Goal: Information Seeking & Learning: Find specific fact

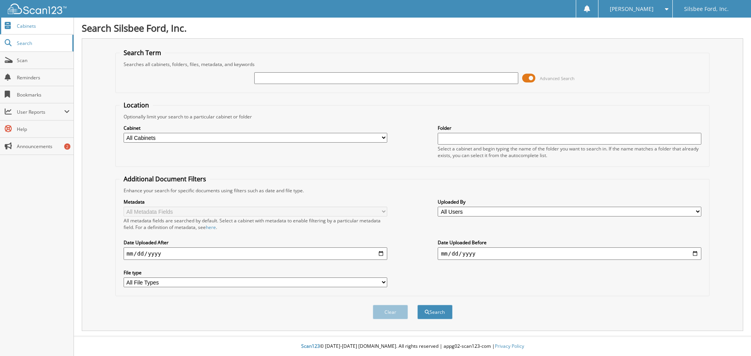
click at [28, 25] on span "Cabinets" at bounding box center [43, 26] width 53 height 7
type input "JIMMY DAVIS"
click at [417, 305] on button "Search" at bounding box center [434, 312] width 35 height 14
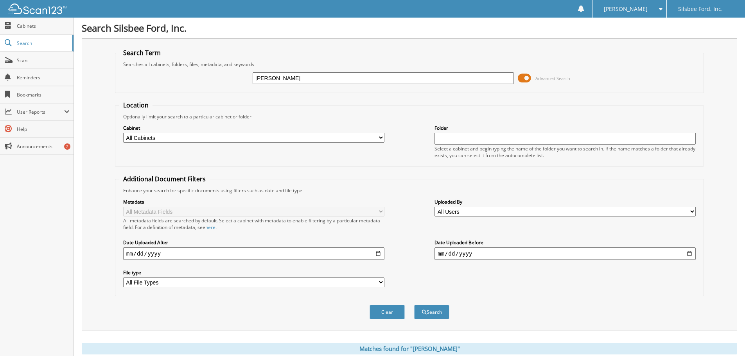
click at [383, 137] on select "All Cabinets EMPLOYEE HANDBOOK FD CAR DEALS FD Dealer Trades FD SERVICE CONTRAC…" at bounding box center [253, 138] width 261 height 10
select select "2217"
click at [123, 133] on select "All Cabinets EMPLOYEE HANDBOOK FD CAR DEALS FD Dealer Trades FD SERVICE CONTRAC…" at bounding box center [253, 138] width 261 height 10
click at [452, 313] on div "Clear Search" at bounding box center [409, 312] width 589 height 32
click at [434, 310] on button "Search" at bounding box center [431, 312] width 35 height 14
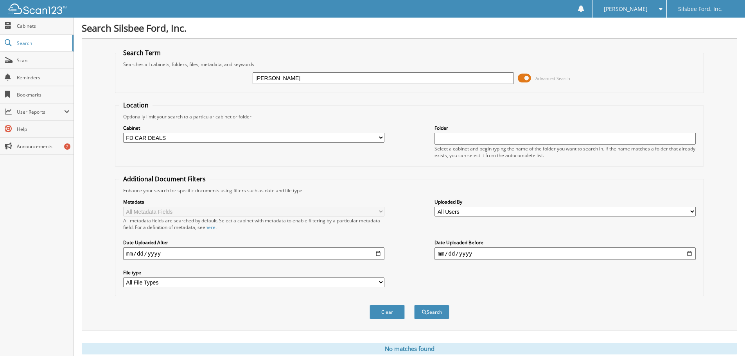
click at [269, 76] on input "[PERSON_NAME]" at bounding box center [383, 78] width 261 height 12
click at [271, 77] on input "[PERSON_NAME]" at bounding box center [383, 78] width 261 height 12
click at [273, 75] on input "JIMMY DAVIS" at bounding box center [383, 78] width 261 height 12
type input "[PERSON_NAME]"
click at [439, 309] on button "Search" at bounding box center [431, 312] width 35 height 14
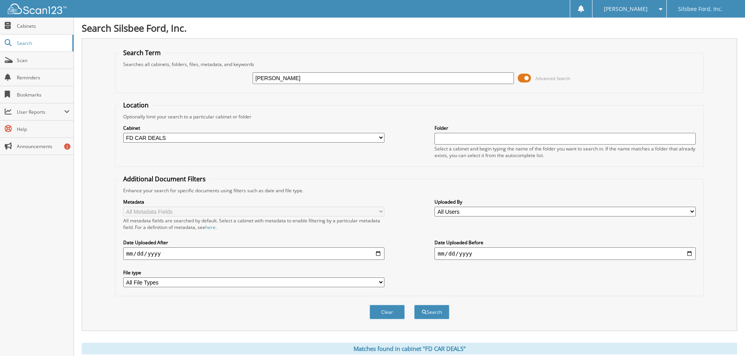
click at [470, 136] on input "text" at bounding box center [564, 139] width 261 height 12
type input "[PERSON_NAME]"
click at [425, 317] on button "Search" at bounding box center [431, 312] width 35 height 14
click at [497, 203] on label "Uploaded By" at bounding box center [564, 202] width 261 height 7
click at [496, 206] on div "Uploaded By All Users alex donalson amanda jordan Amy Georgas Angela Williams A…" at bounding box center [564, 208] width 261 height 20
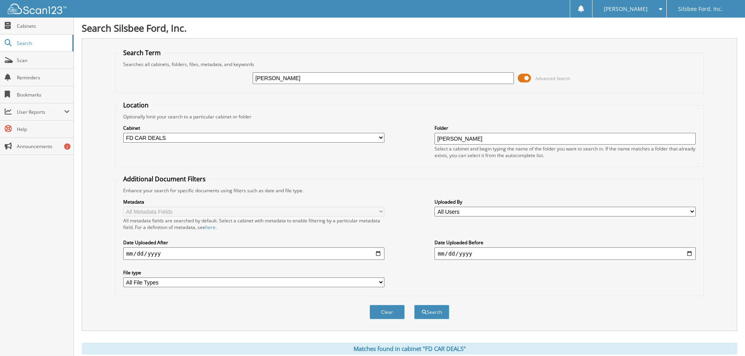
click at [495, 211] on select "All Users alex donalson amanda jordan Amy Georgas Angela Williams Anita Grissom…" at bounding box center [564, 212] width 261 height 10
click at [170, 280] on select "All File Types DOC DOCX GAVE CKS ON 7-10 PDF MSG PDF TIF TXT" at bounding box center [253, 283] width 261 height 10
click at [527, 82] on span at bounding box center [524, 78] width 13 height 12
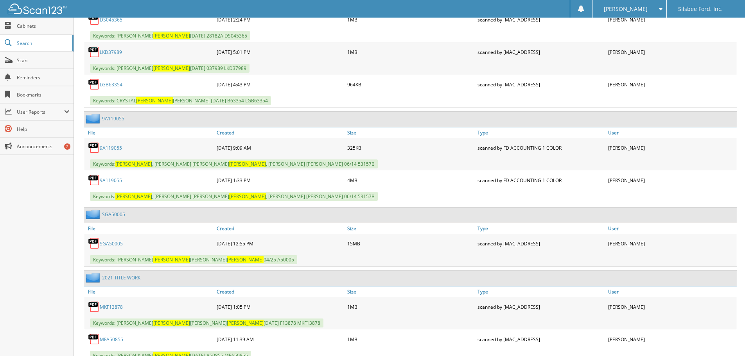
scroll to position [469, 0]
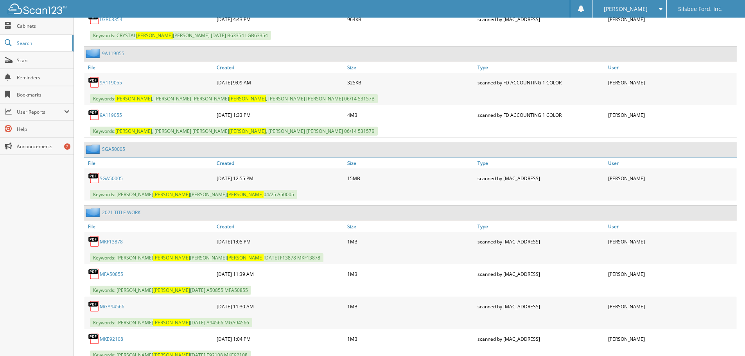
click at [110, 178] on link "SGA50005" at bounding box center [111, 178] width 23 height 7
